Goal: Transaction & Acquisition: Book appointment/travel/reservation

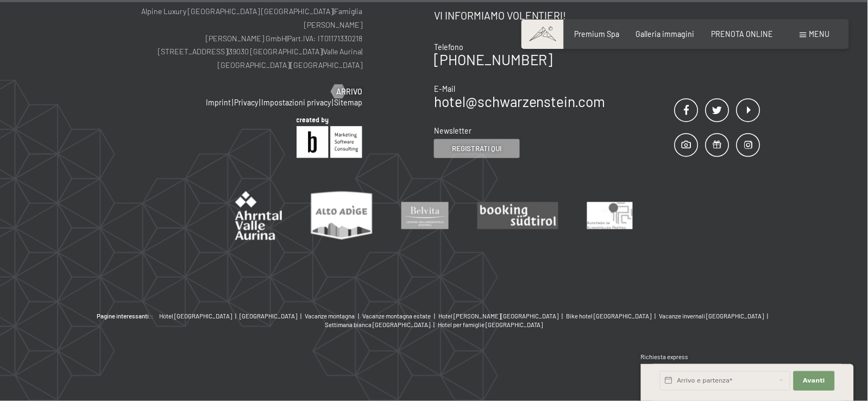
scroll to position [1118, 0]
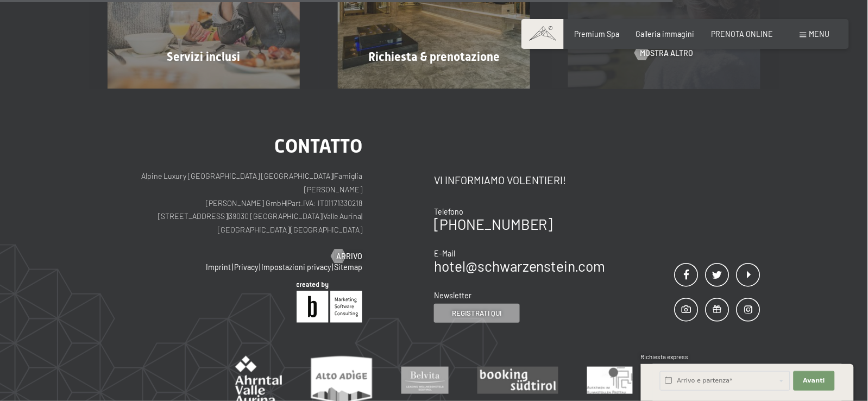
click at [662, 39] on span "Galleria immagini" at bounding box center [665, 33] width 59 height 9
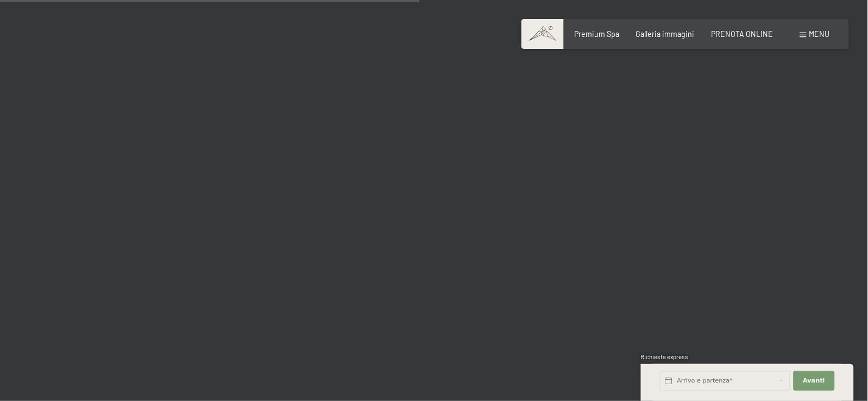
scroll to position [5951, 0]
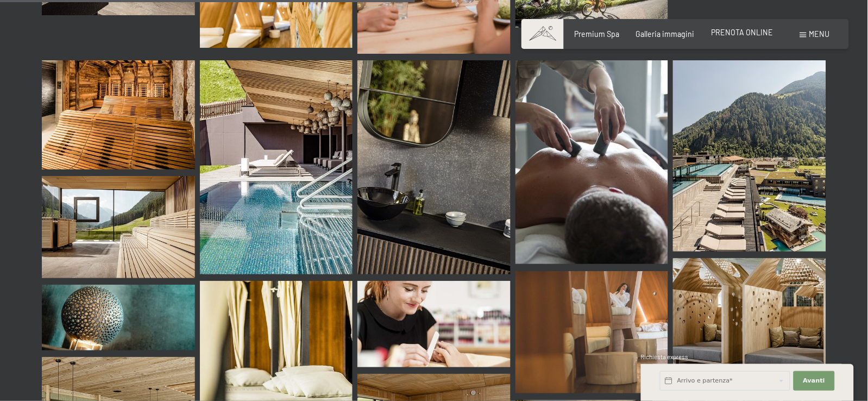
click at [724, 34] on span "PRENOTA ONLINE" at bounding box center [743, 32] width 62 height 9
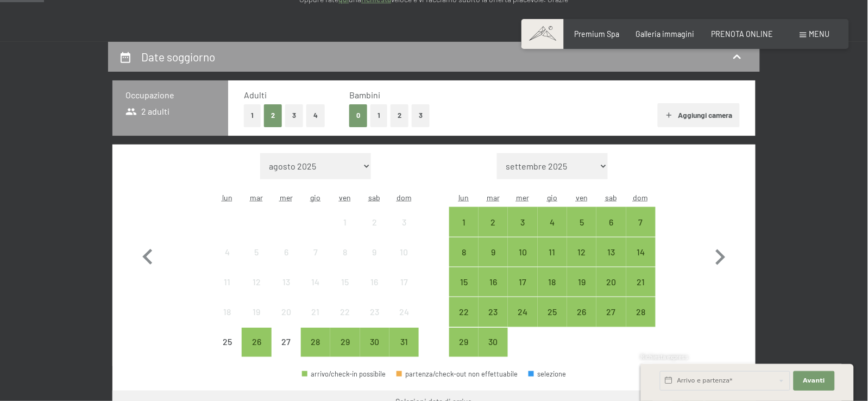
scroll to position [323, 0]
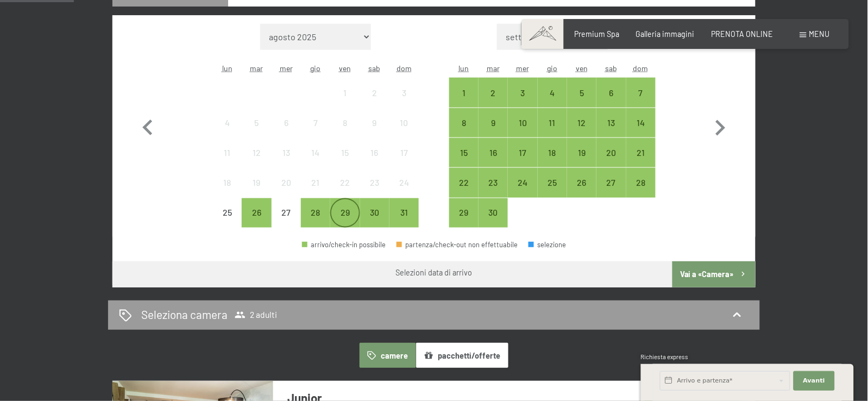
click at [347, 236] on div "29" at bounding box center [344, 222] width 27 height 27
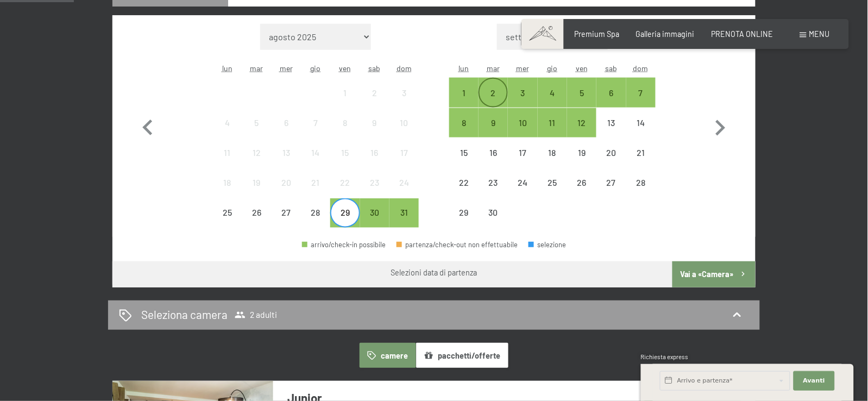
click at [493, 116] on div "2" at bounding box center [493, 102] width 27 height 27
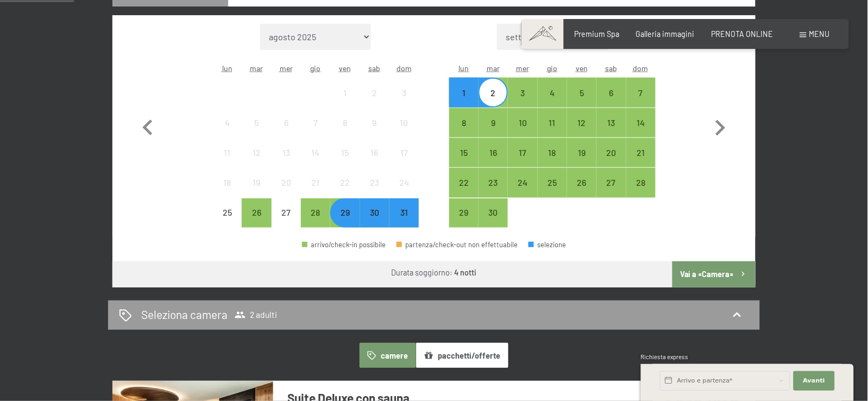
click at [687, 287] on button "Vai a «Camera»" at bounding box center [714, 274] width 83 height 26
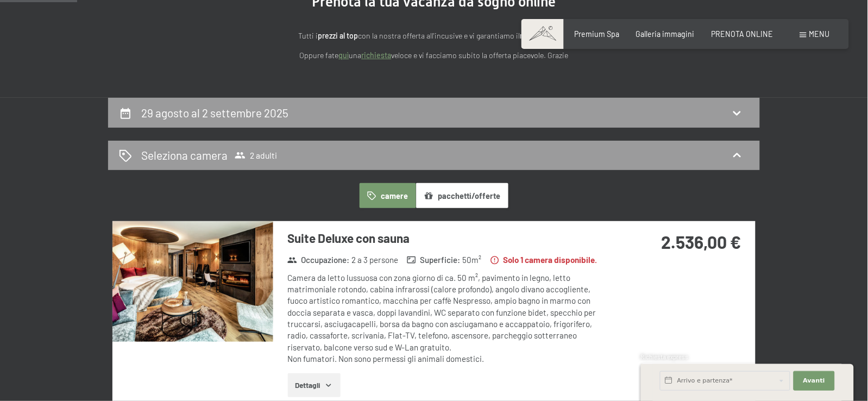
scroll to position [0, 0]
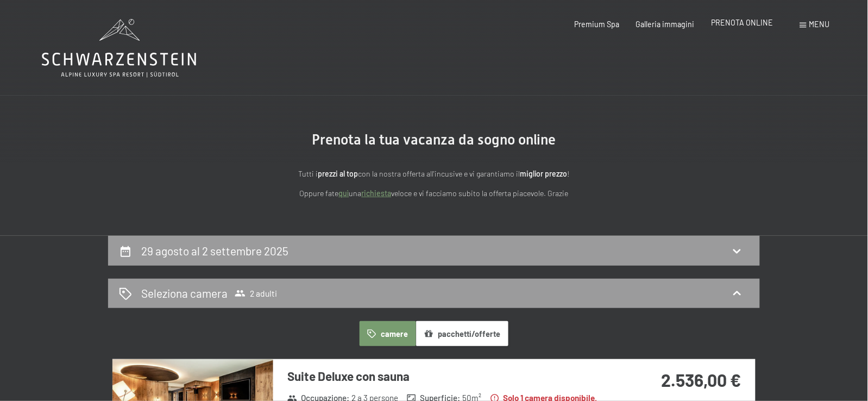
click at [728, 27] on span "PRENOTA ONLINE" at bounding box center [743, 22] width 62 height 9
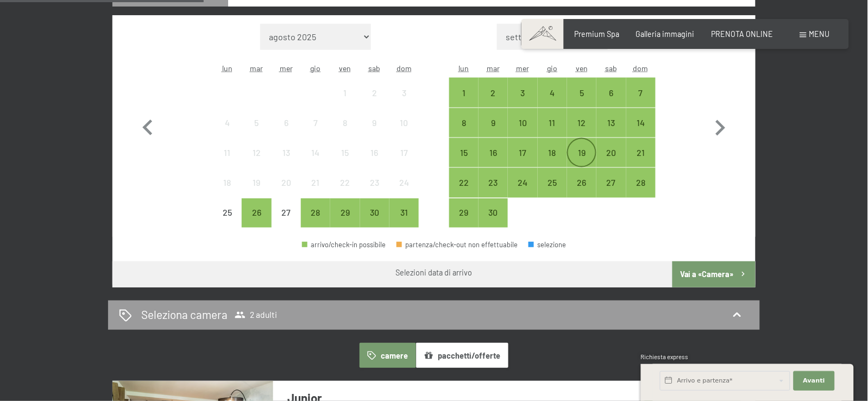
click at [589, 176] on div "19" at bounding box center [581, 161] width 27 height 27
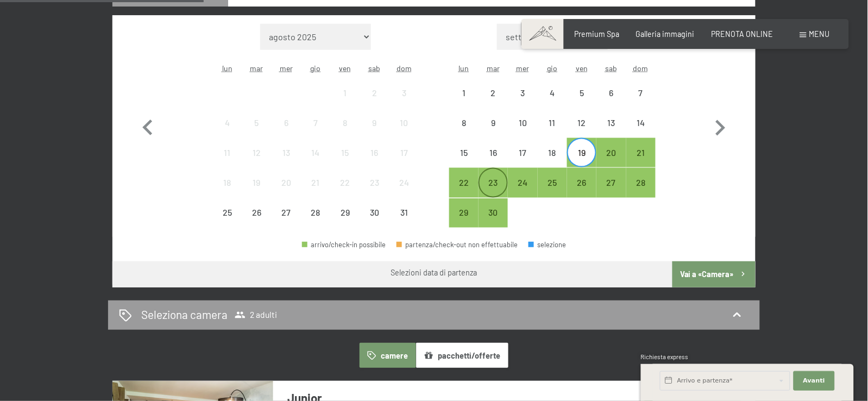
click at [488, 205] on div "23" at bounding box center [493, 191] width 27 height 27
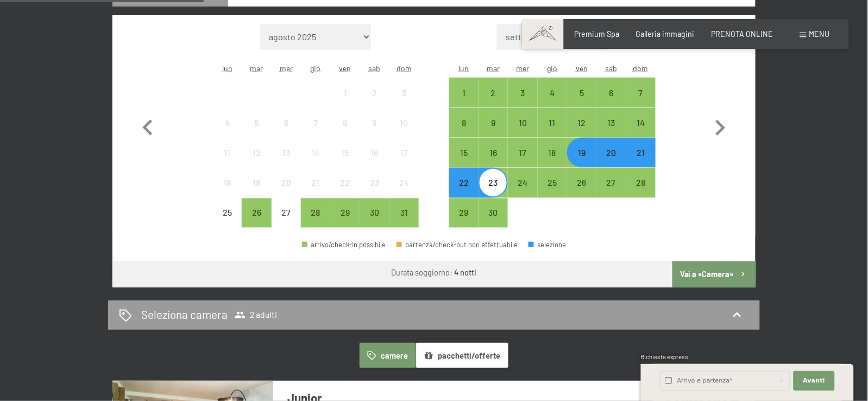
click at [708, 287] on button "Vai a «Camera»" at bounding box center [714, 274] width 83 height 26
